Goal: Task Accomplishment & Management: Manage account settings

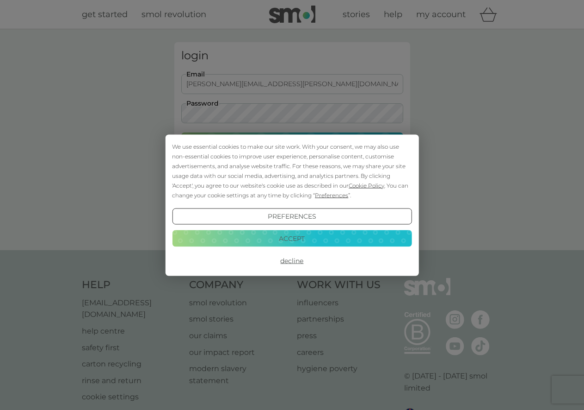
click at [283, 260] on button "Decline" at bounding box center [292, 260] width 240 height 17
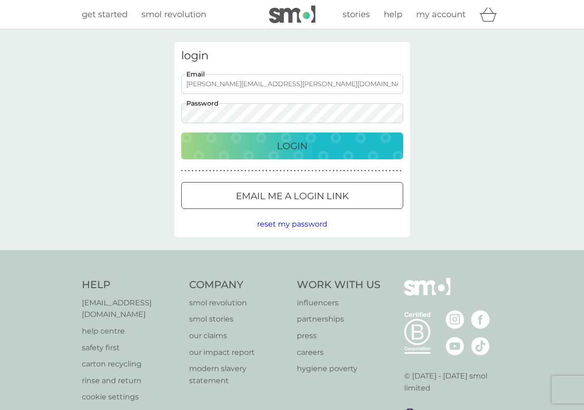
click at [256, 141] on div "Login" at bounding box center [293, 145] width 204 height 15
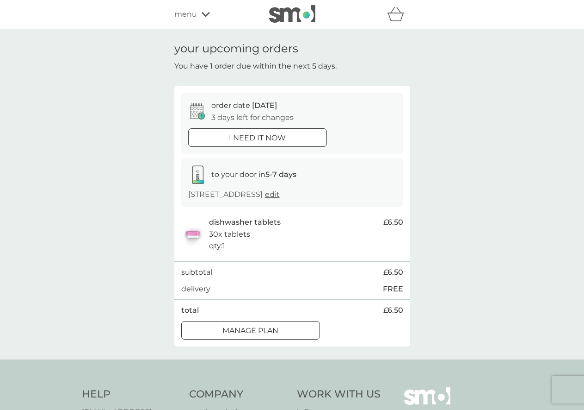
scroll to position [47, 0]
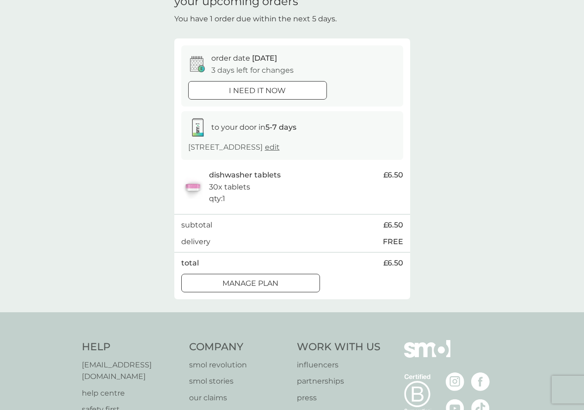
click at [246, 286] on div at bounding box center [250, 283] width 33 height 10
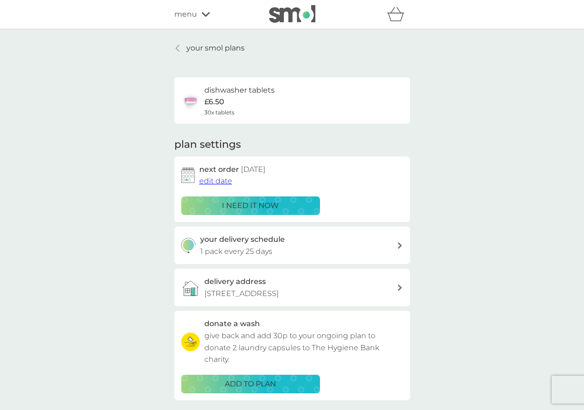
click at [213, 181] on span "edit date" at bounding box center [215, 180] width 33 height 9
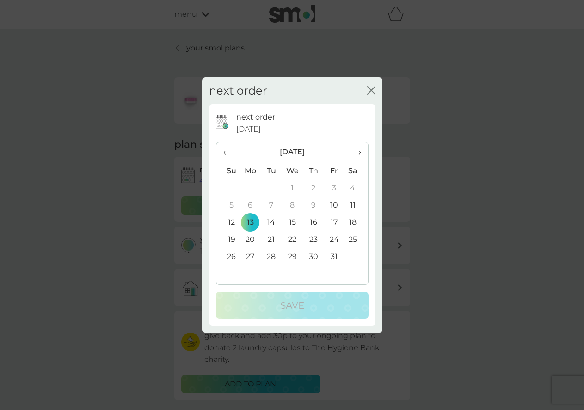
click at [360, 154] on span "›" at bounding box center [356, 151] width 9 height 19
click at [251, 222] on td "10" at bounding box center [250, 221] width 21 height 17
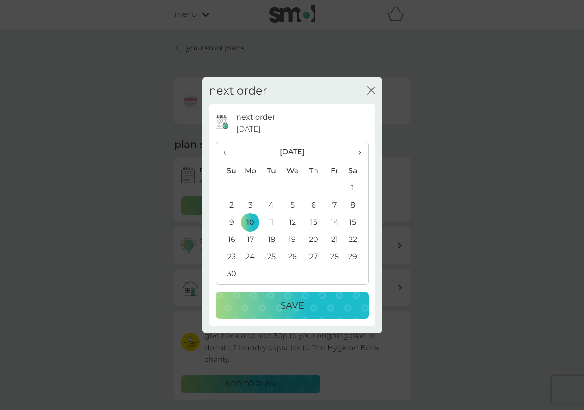
click at [279, 305] on div "Save" at bounding box center [292, 305] width 134 height 15
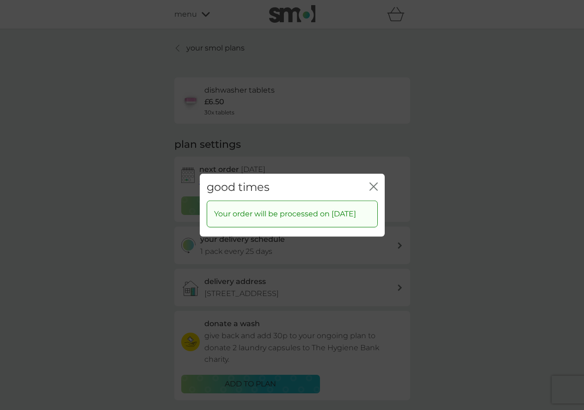
click at [373, 182] on icon "close" at bounding box center [374, 186] width 8 height 8
